Goal: Find specific page/section

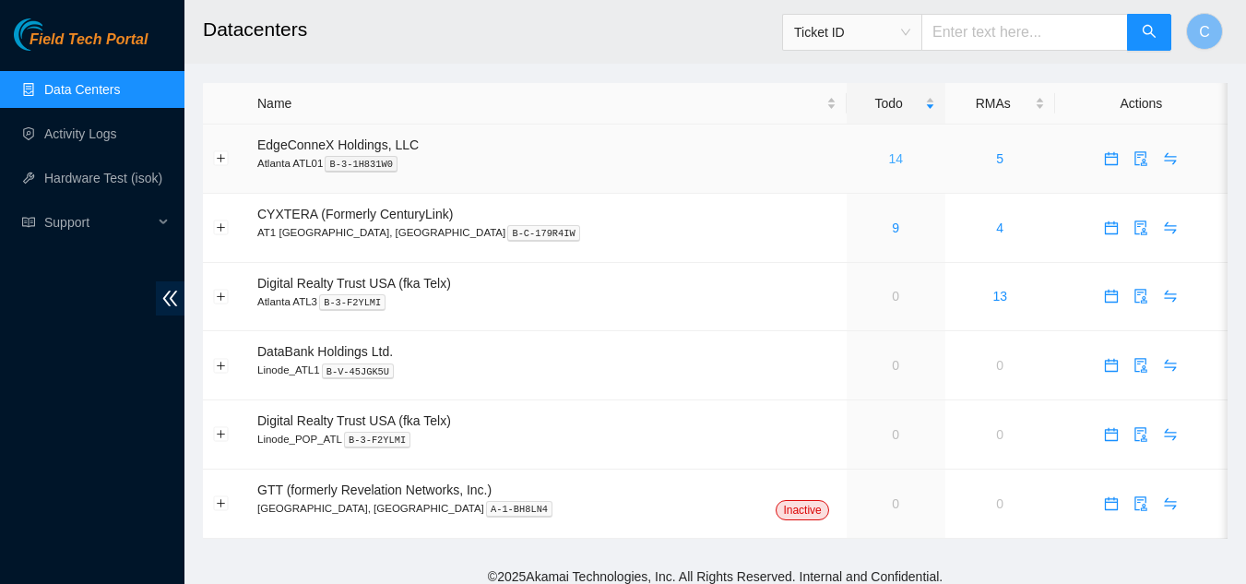
click at [889, 158] on link "14" at bounding box center [896, 158] width 15 height 15
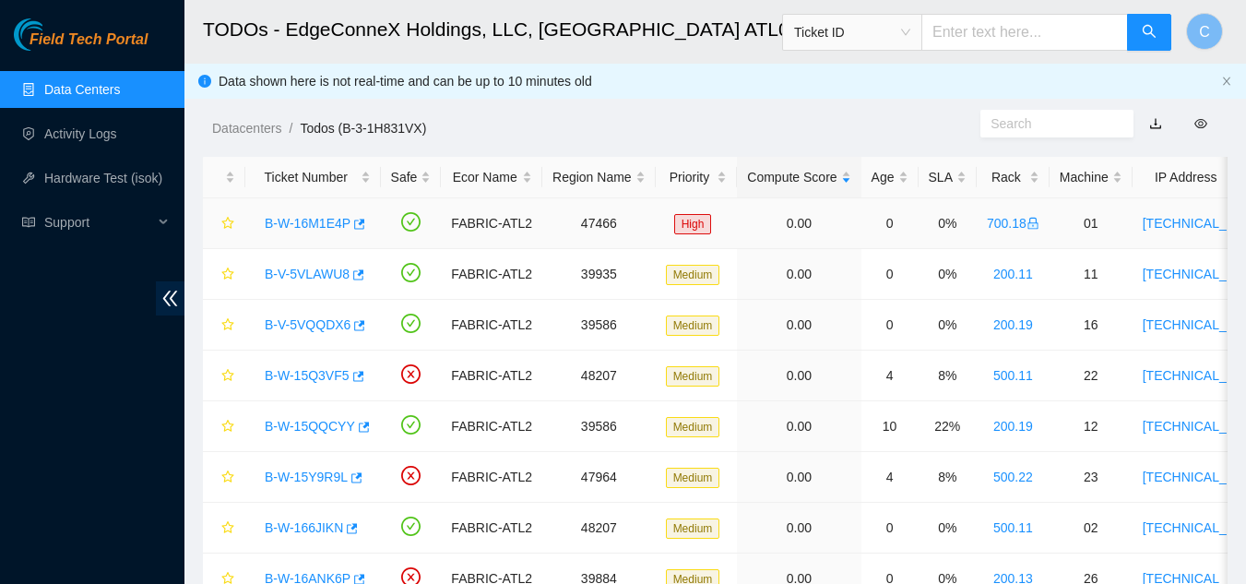
click at [314, 226] on link "B-W-16M1E4P" at bounding box center [308, 223] width 86 height 15
